Goal: Task Accomplishment & Management: Complete application form

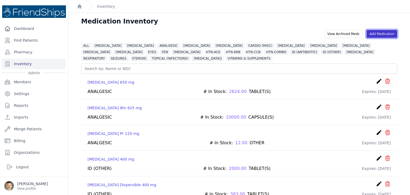
click at [377, 33] on link "Add Medication" at bounding box center [381, 34] width 31 height 8
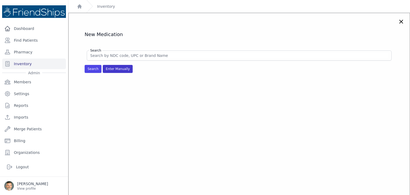
click at [116, 69] on span "Enter Manually" at bounding box center [118, 69] width 30 height 8
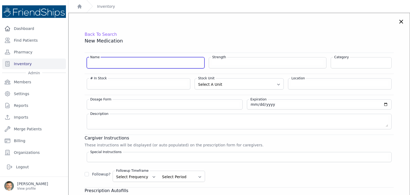
click at [110, 63] on input "Name" at bounding box center [145, 62] width 111 height 5
type input "Fexofenadine"
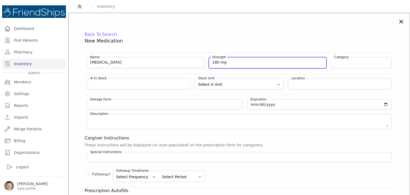
type input "180 mg"
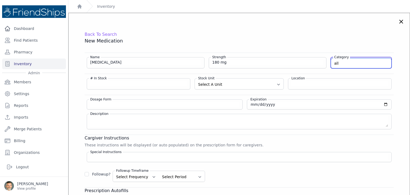
type input "[MEDICAL_DATA]"
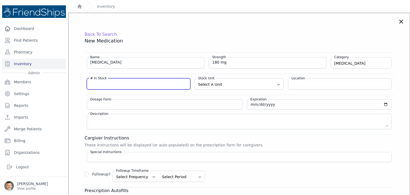
click at [105, 84] on input "# In Stock" at bounding box center [138, 83] width 97 height 5
type input "15"
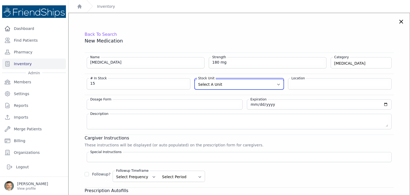
click at [218, 86] on select "Select A Unit CAPSULE(S) TABLET(S) BOTTLE(S) VIAL(S) ML(S) BOX(ES) PACK(S) OTHER" at bounding box center [239, 85] width 88 height 10
select select "TABLET(S)"
click at [195, 80] on select "Select A Unit CAPSULE(S) TABLET(S) BOTTLE(S) VIAL(S) ML(S) BOX(ES) PACK(S) OTHER" at bounding box center [239, 85] width 88 height 10
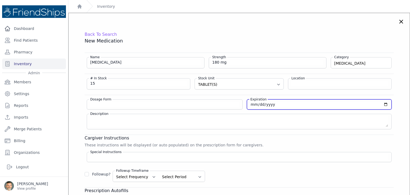
click at [250, 104] on input "date" at bounding box center [319, 104] width 138 height 5
type input "2026-01-31"
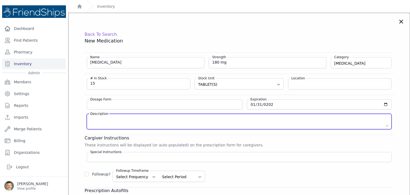
click at [127, 120] on textarea "Description" at bounding box center [239, 121] width 298 height 11
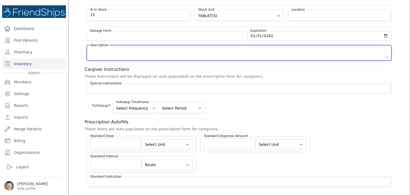
scroll to position [80, 0]
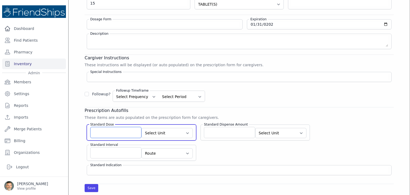
click at [114, 129] on input "Standard Dose" at bounding box center [115, 132] width 51 height 11
type input "1"
click at [167, 132] on select "Select Unit CAPSULE(S) TABLET(S) BOTTLE(S) VIAL(S) ML(S) BOX(ES) PACK(S) OTHER" at bounding box center [166, 133] width 51 height 10
select select "TABLET(S)"
click at [141, 128] on select "Select Unit CAPSULE(S) TABLET(S) BOTTLE(S) VIAL(S) ML(S) BOX(ES) PACK(S) OTHER" at bounding box center [166, 133] width 51 height 10
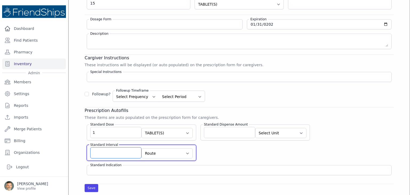
click at [111, 152] on input "Standard Interval" at bounding box center [115, 152] width 51 height 11
click at [96, 152] on input "Standard Interval" at bounding box center [115, 152] width 51 height 11
type input "QD prn"
click at [172, 152] on select "Route AU BUC IJ IM INH IP IR IT IU IV IVES NAS NEB OU OD OS PAR PO PR PV REC SC…" at bounding box center [166, 153] width 51 height 10
select select "PO"
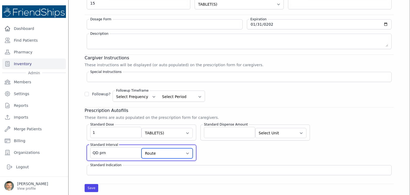
click at [141, 148] on select "Route AU BUC IJ IM INH IP IR IT IU IV IVES NAS NEB OU OD OS PAR PO PR PV REC SC…" at bounding box center [166, 153] width 51 height 10
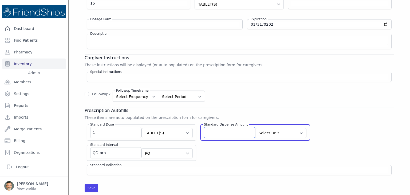
click at [204, 132] on input "Standard Dispense Amount" at bounding box center [229, 132] width 51 height 11
type input "15"
click at [279, 132] on select "Select Unit CAPSULE(S) TABLET(S) BOTTLE(S) VIAL(S) ML(S) BOX(ES) PACK(S) OTHER" at bounding box center [280, 133] width 51 height 10
select select "TABLET(S)"
click at [255, 128] on select "Select Unit CAPSULE(S) TABLET(S) BOTTLE(S) VIAL(S) ML(S) BOX(ES) PACK(S) OTHER" at bounding box center [280, 133] width 51 height 10
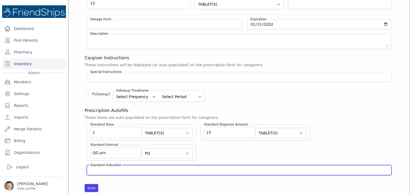
click at [94, 168] on input "Standard Indication" at bounding box center [239, 169] width 298 height 5
type input "antihistamine"
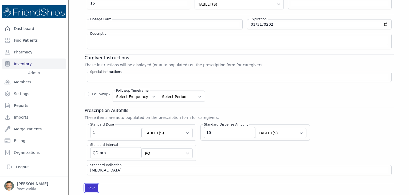
click at [92, 187] on button "Save" at bounding box center [92, 188] width 14 height 8
